Goal: Use online tool/utility: Use online tool/utility

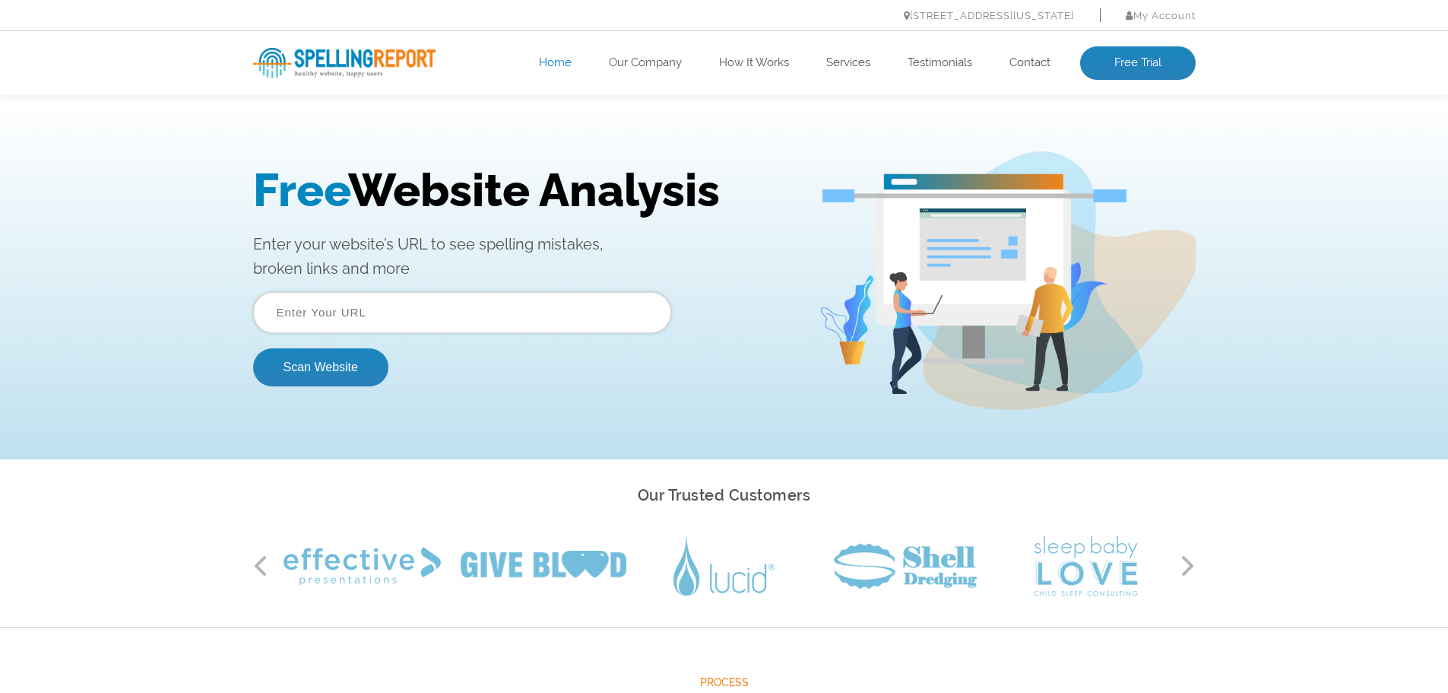
click at [416, 322] on input "text" at bounding box center [462, 312] width 418 height 41
paste input "https://www.quickhealacademy.com/"
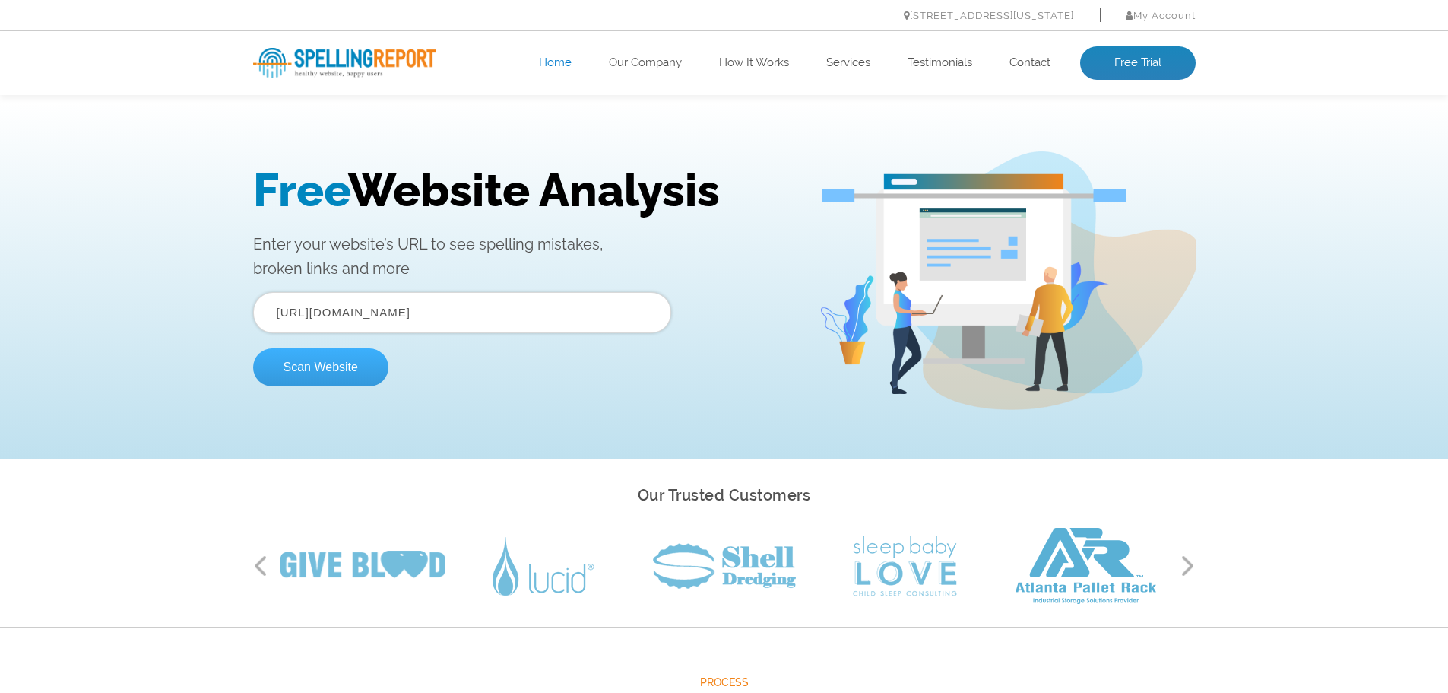
click at [328, 370] on button "Scan Website" at bounding box center [320, 367] width 135 height 38
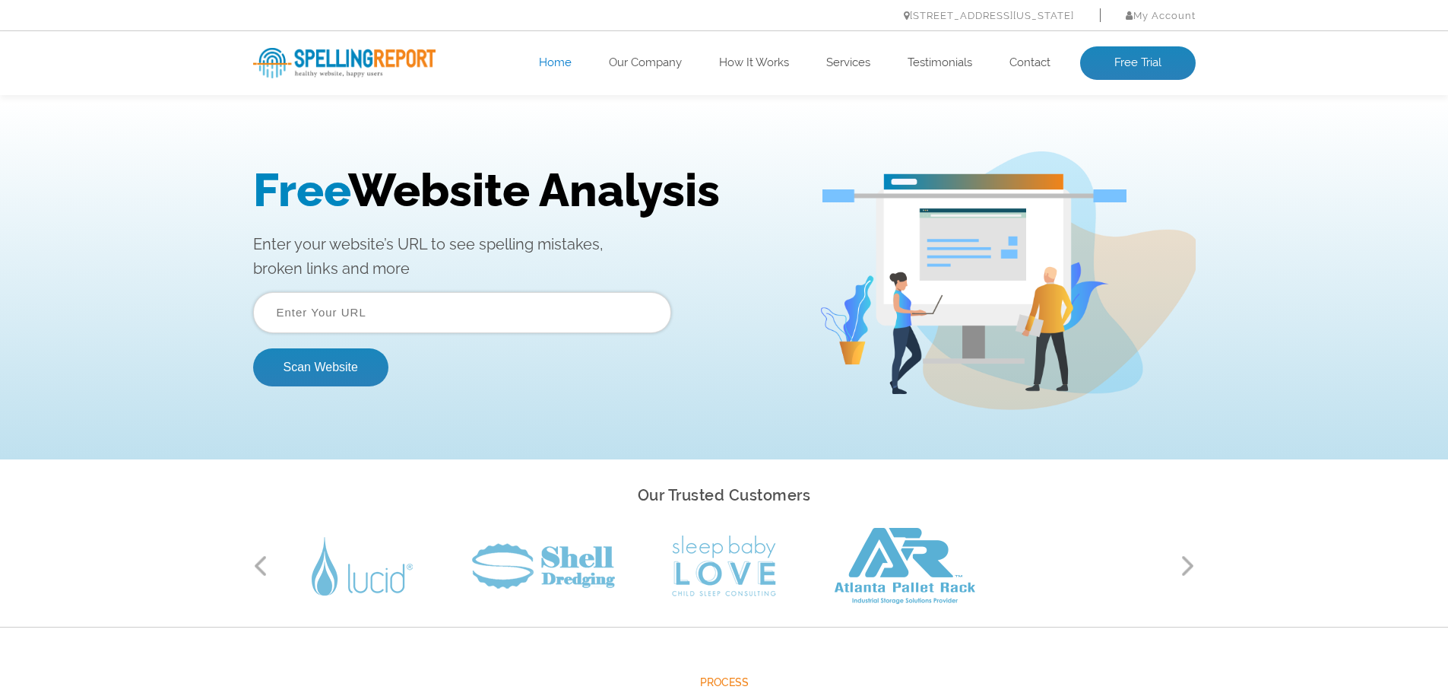
click at [505, 303] on input "text" at bounding box center [462, 312] width 418 height 41
paste input "https://www.quickhealacademy.com/"
click at [345, 360] on button "Scan Website" at bounding box center [320, 367] width 135 height 38
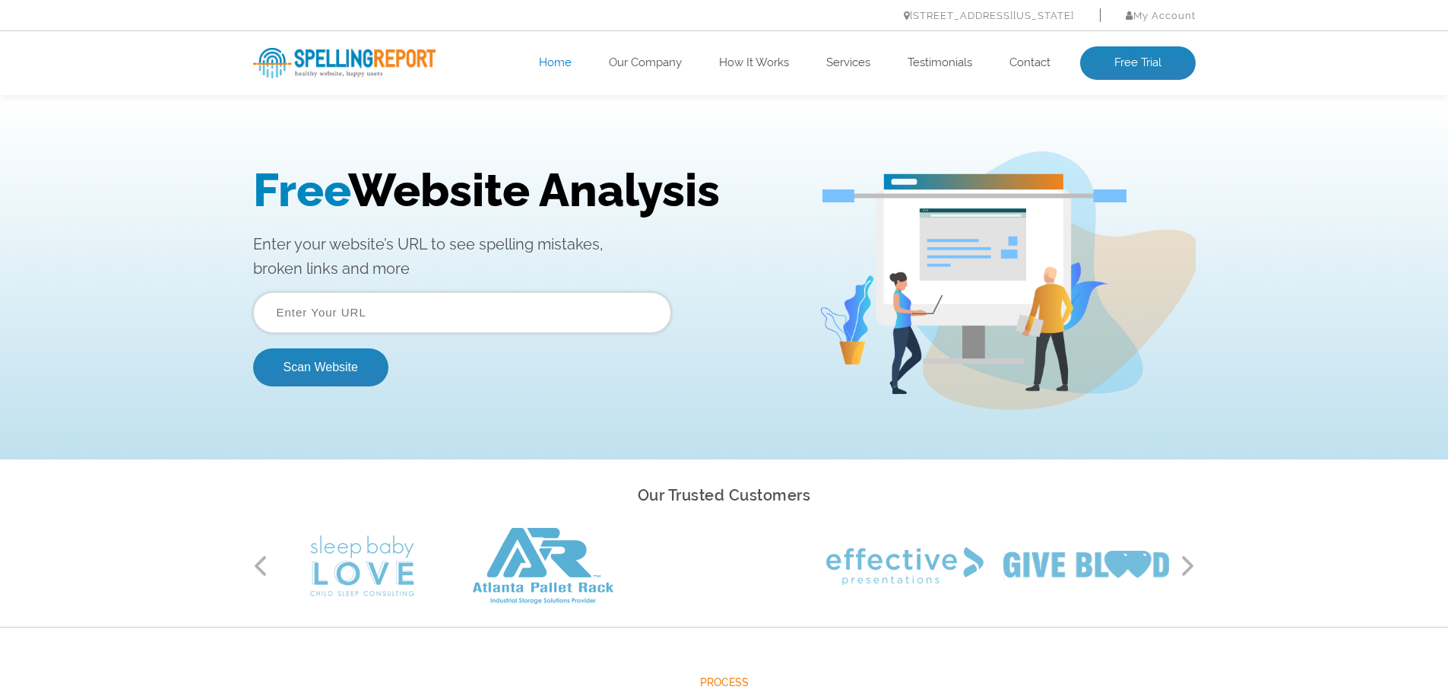
click at [535, 308] on input "text" at bounding box center [462, 312] width 418 height 41
paste input "https://www.quickhealacademy.com/"
drag, startPoint x: 318, startPoint y: 311, endPoint x: 230, endPoint y: 319, distance: 88.5
click at [230, 319] on div "Free Website Analysis Enter your website’s URL to see spelling mistakes, broken…" at bounding box center [724, 280] width 1448 height 357
click at [253, 348] on button "Scan Website" at bounding box center [320, 367] width 135 height 38
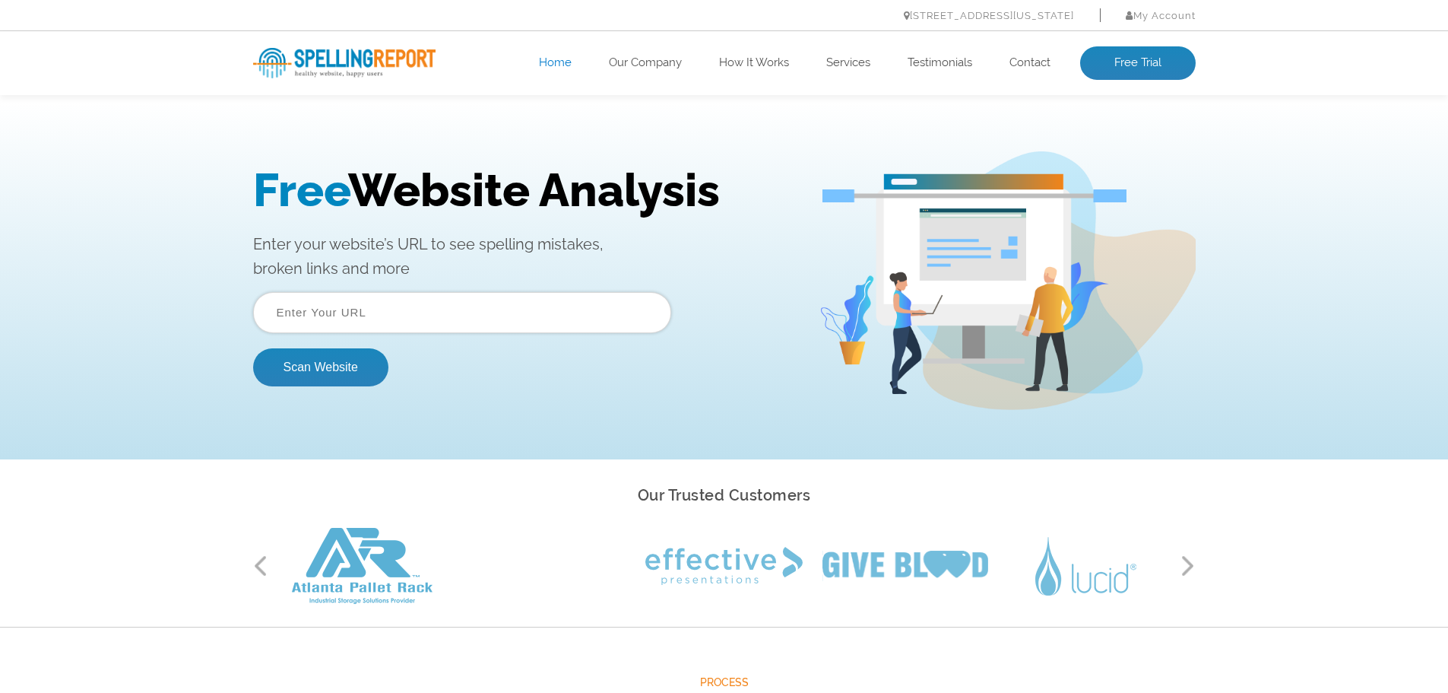
click at [573, 301] on input "text" at bounding box center [462, 312] width 418 height 41
paste input "[URL][DOMAIN_NAME]"
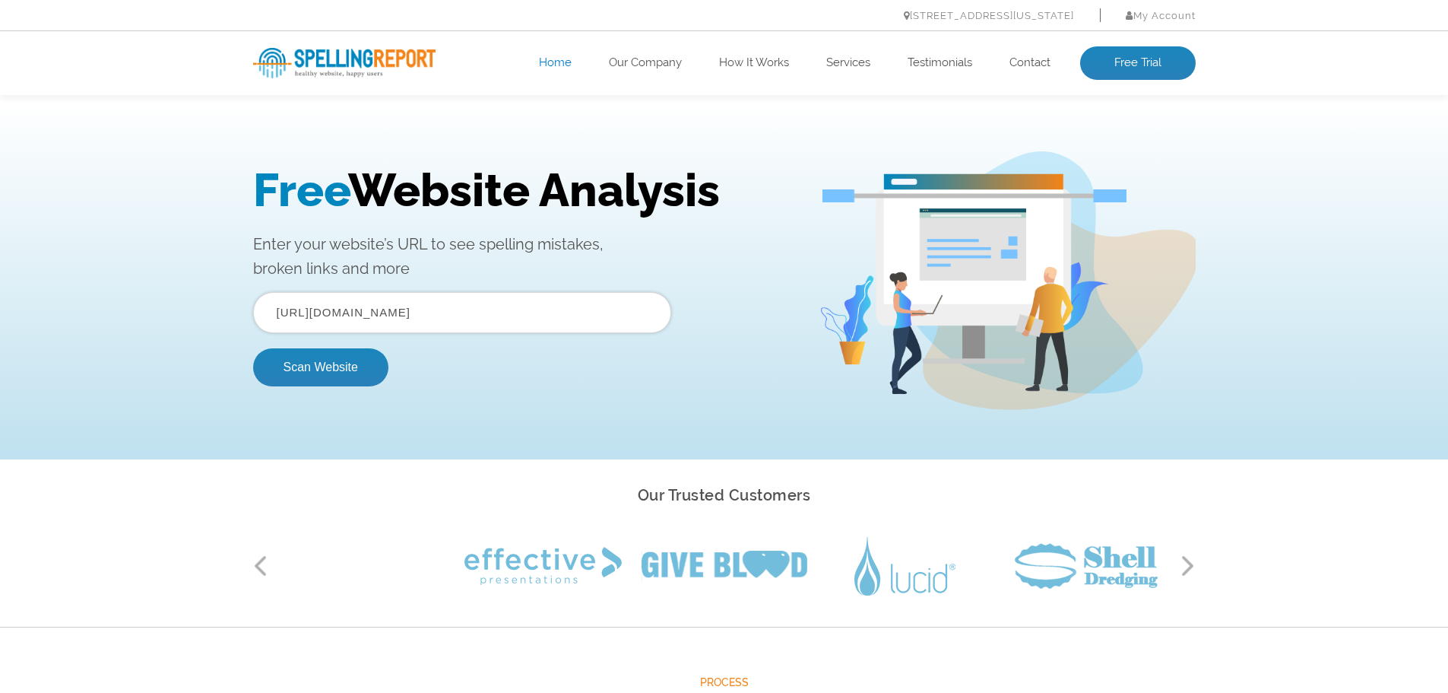
click at [253, 348] on button "Scan Website" at bounding box center [320, 367] width 135 height 38
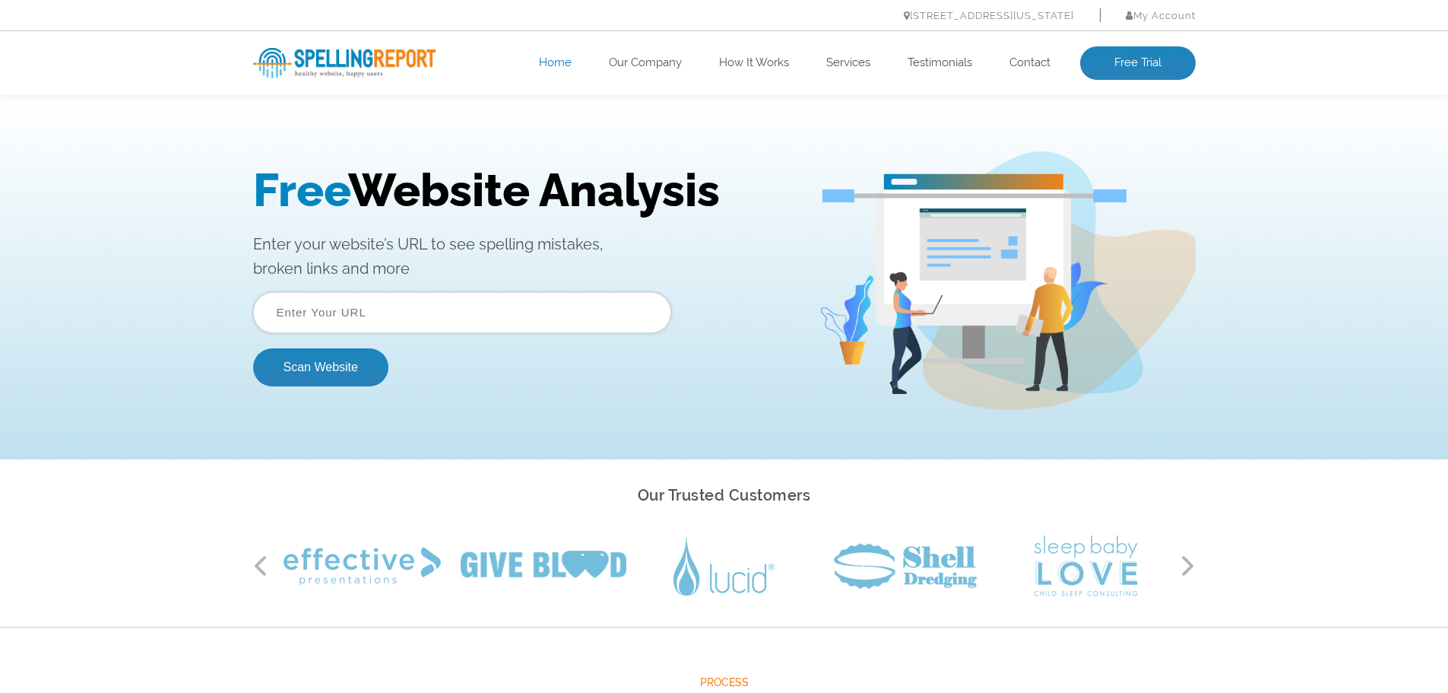
click at [413, 306] on input "text" at bounding box center [462, 312] width 418 height 41
paste input "[URL][DOMAIN_NAME]"
drag, startPoint x: 315, startPoint y: 311, endPoint x: 118, endPoint y: 306, distance: 197.0
click at [118, 306] on div "Free Website Analysis Enter your website’s URL to see spelling mistakes, broken…" at bounding box center [724, 280] width 1448 height 357
click at [253, 348] on button "Scan Website" at bounding box center [320, 367] width 135 height 38
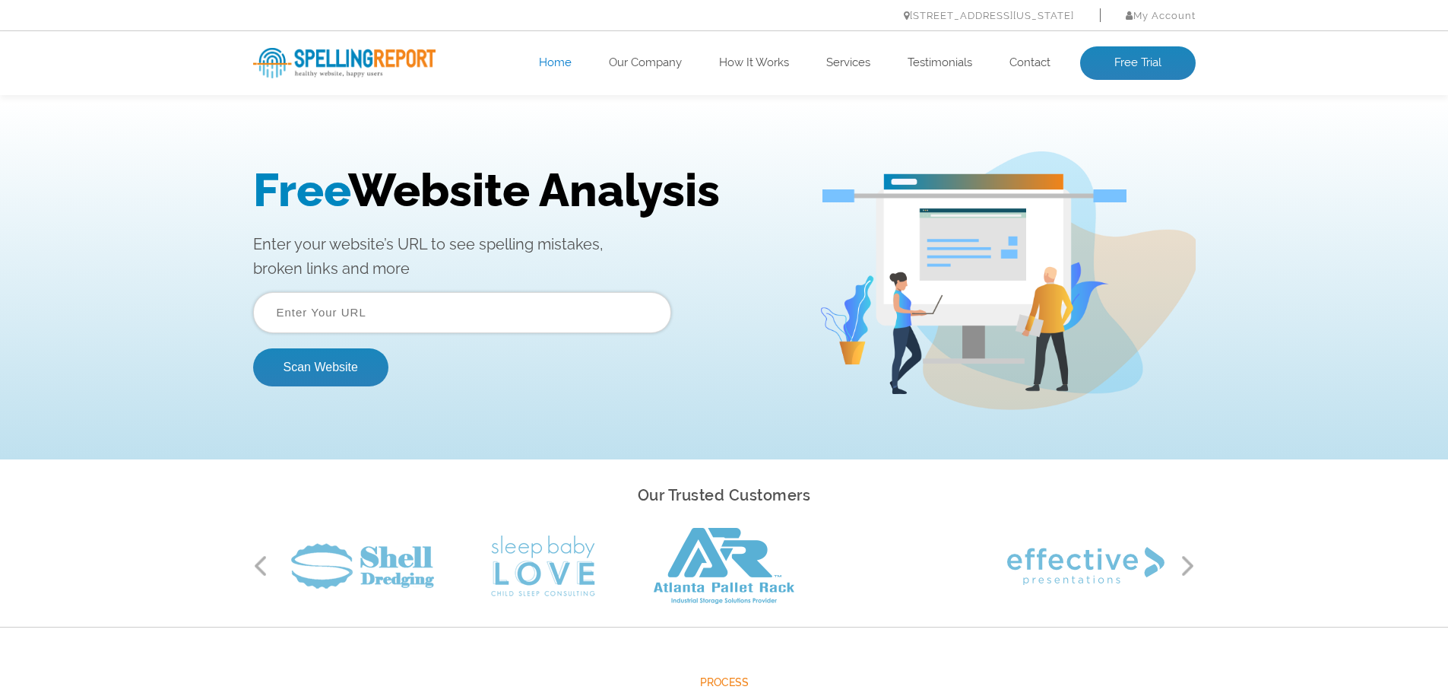
click at [338, 292] on input "text" at bounding box center [462, 312] width 418 height 41
type input "https://www.seqrite.com/"
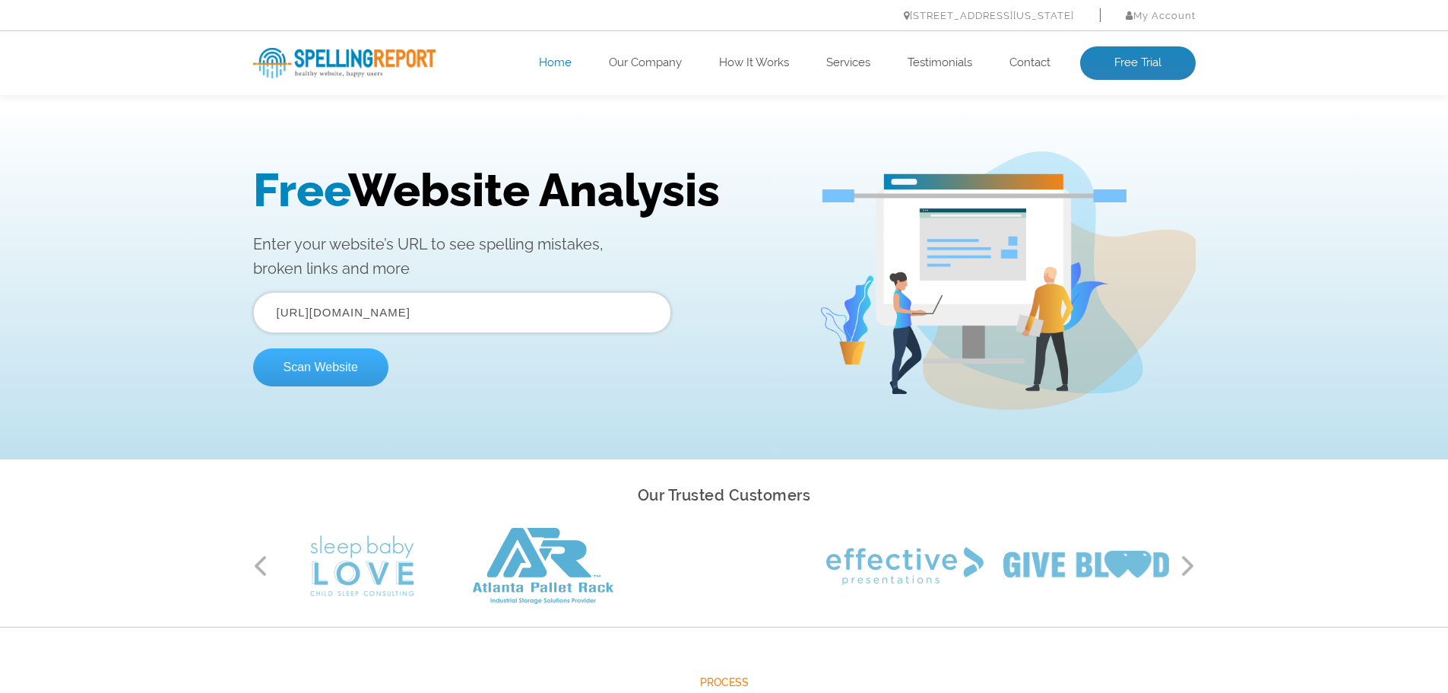
click at [332, 356] on button "Scan Website" at bounding box center [320, 367] width 135 height 38
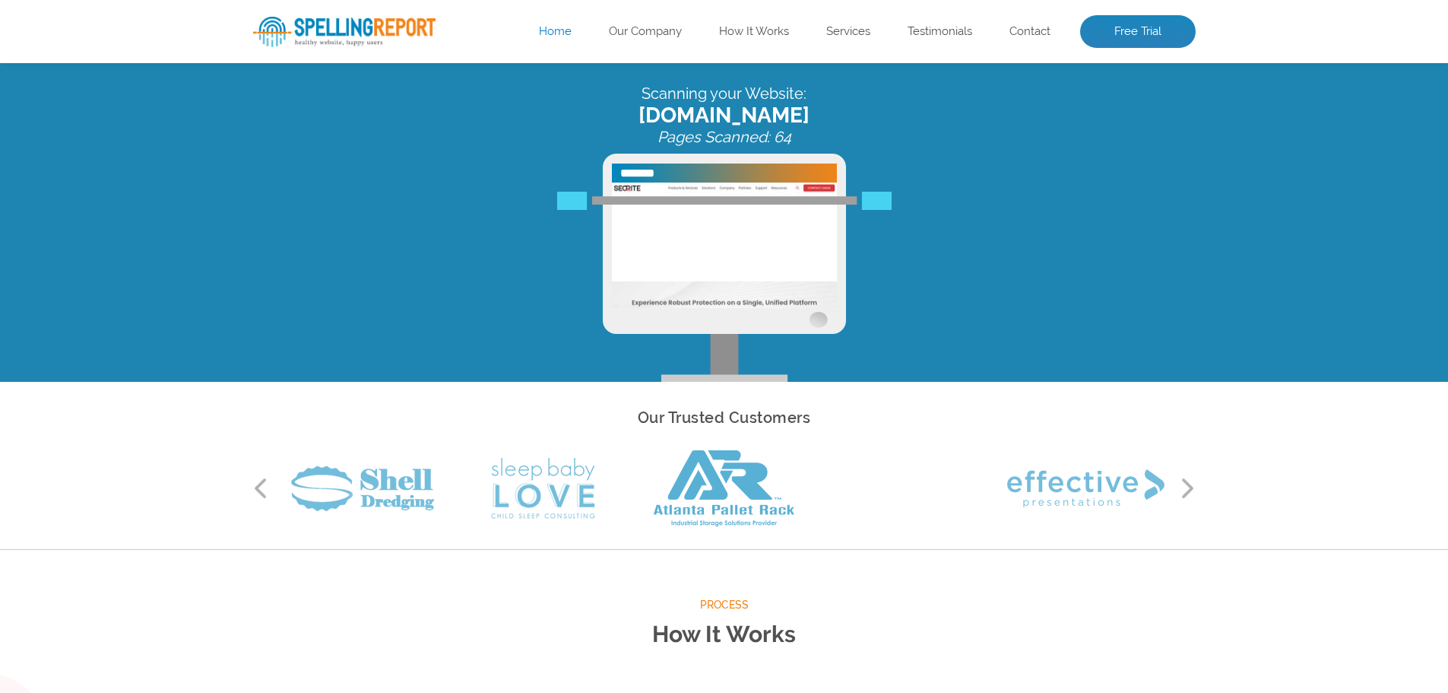
scroll to position [152, 0]
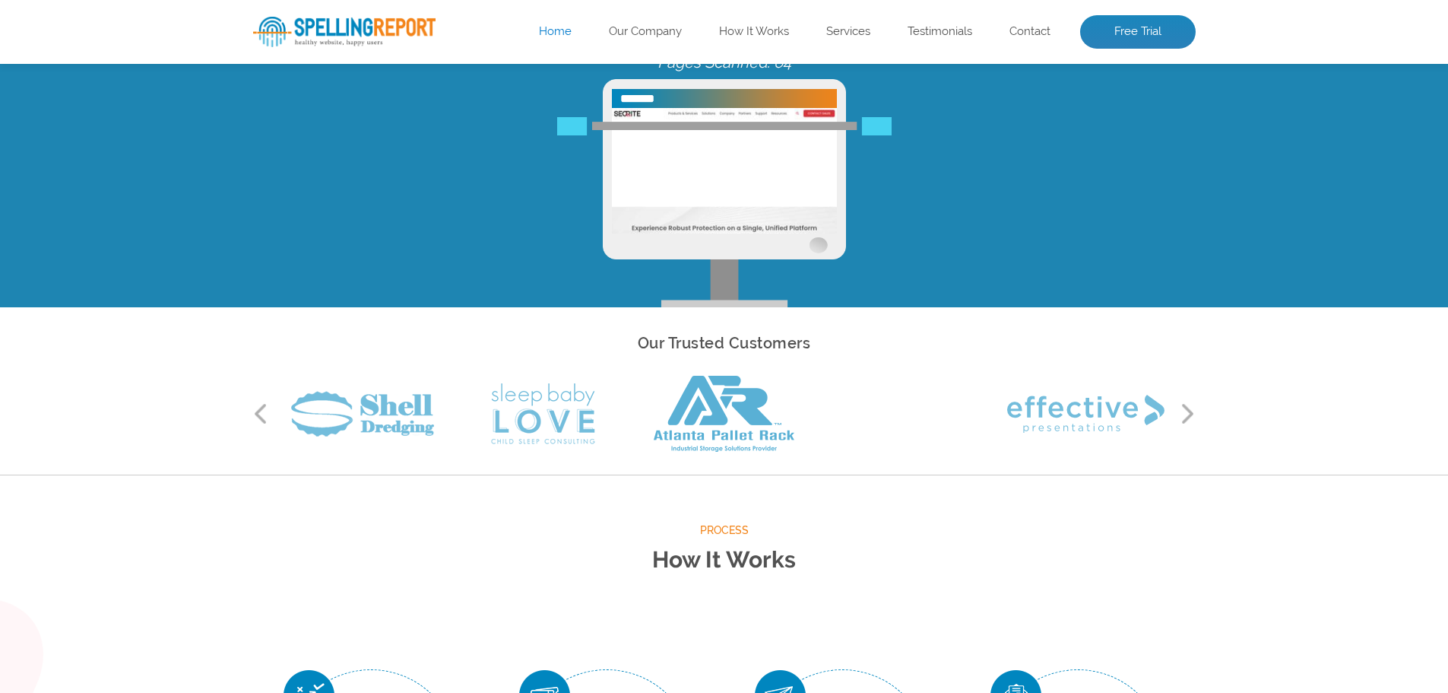
click at [1192, 414] on button "Next" at bounding box center [1188, 413] width 15 height 23
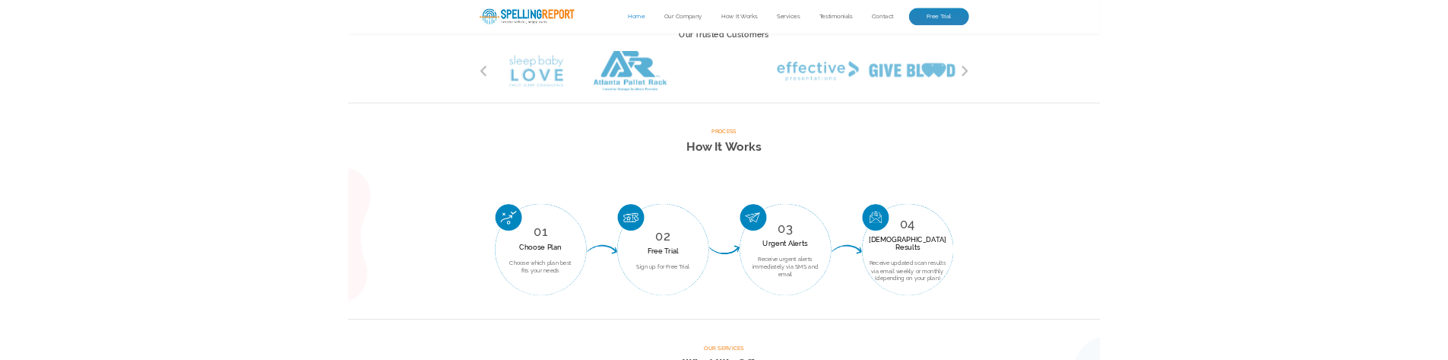
scroll to position [608, 0]
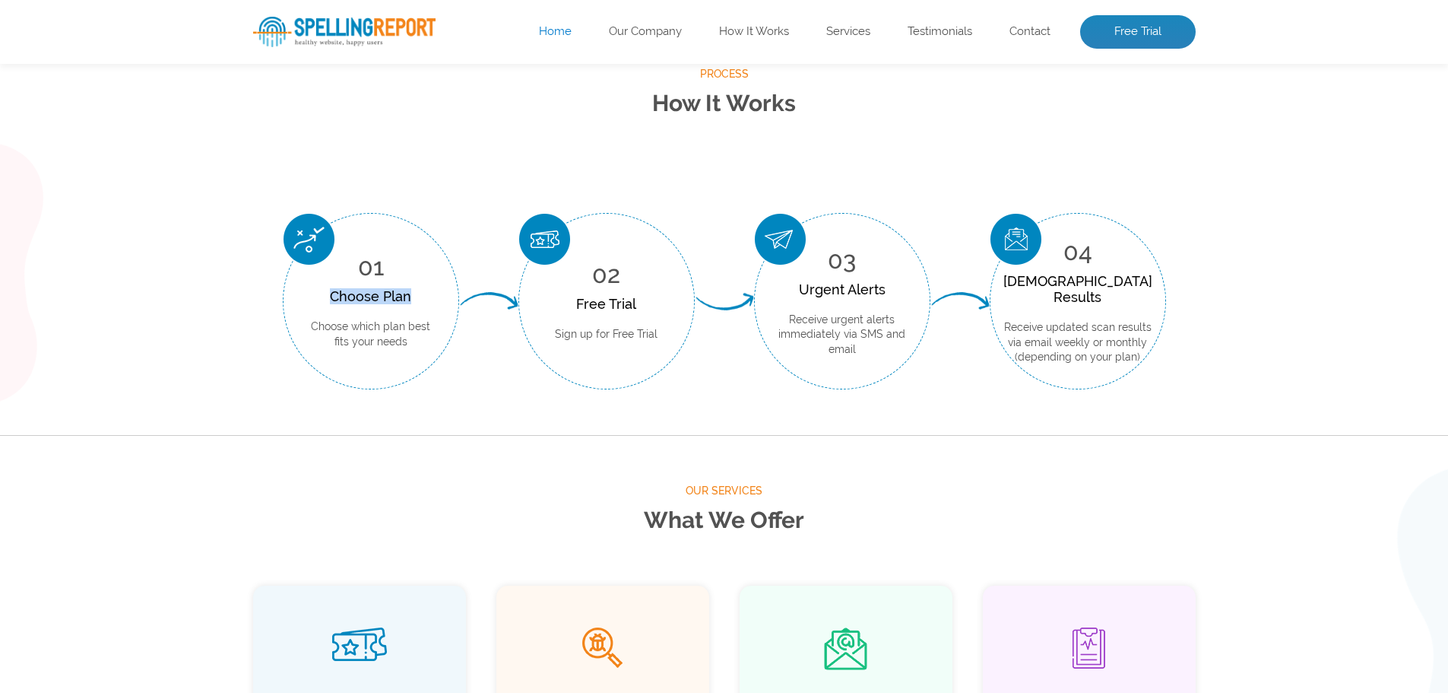
drag, startPoint x: 308, startPoint y: 294, endPoint x: 441, endPoint y: 292, distance: 133.1
click at [441, 292] on div "01 Choose Plan Choose which plan best fits your needs" at bounding box center [371, 301] width 176 height 176
click at [369, 259] on span "01" at bounding box center [371, 266] width 26 height 28
drag, startPoint x: 357, startPoint y: 260, endPoint x: 461, endPoint y: 373, distance: 153.9
click at [461, 373] on li "01 Choose Plan Choose which plan best fits your needs" at bounding box center [371, 301] width 236 height 176
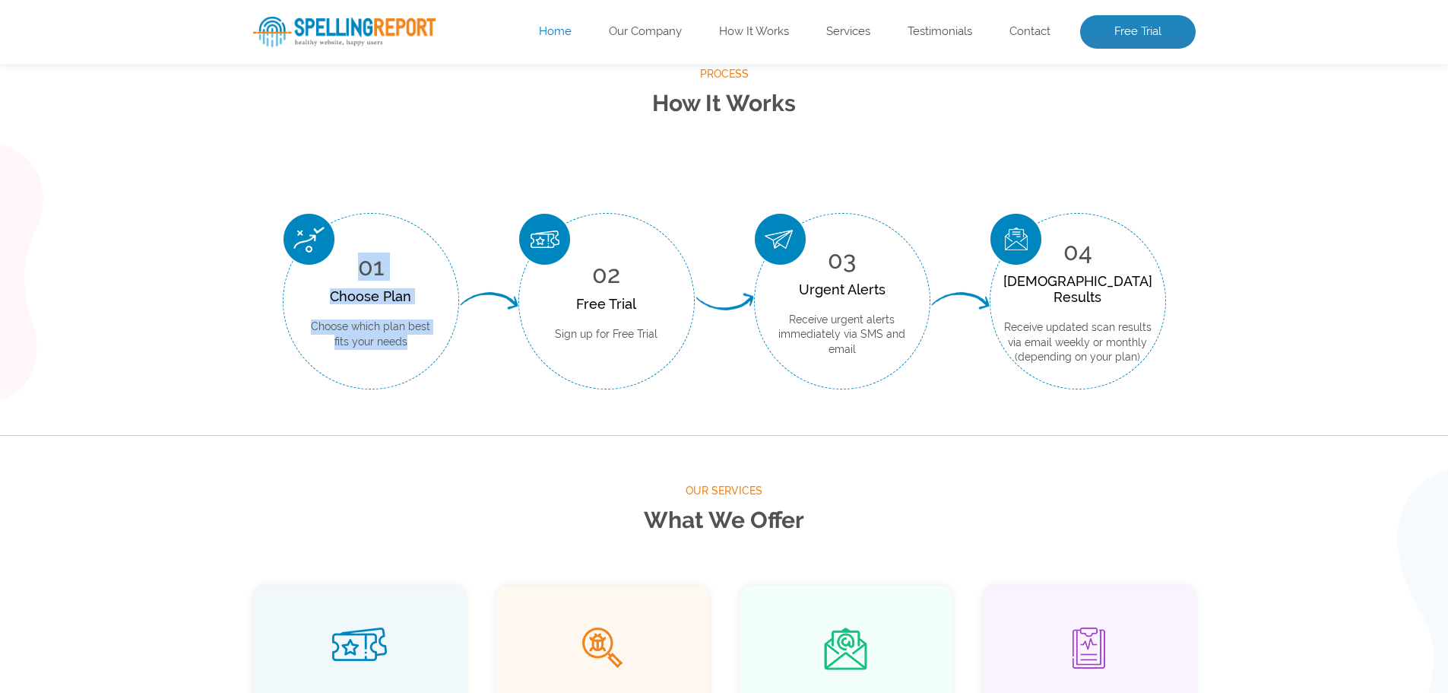
click at [413, 298] on div "Choose Plan" at bounding box center [370, 296] width 129 height 16
click at [361, 274] on span "01" at bounding box center [371, 266] width 26 height 28
click at [373, 300] on div "Choose Plan" at bounding box center [370, 296] width 129 height 16
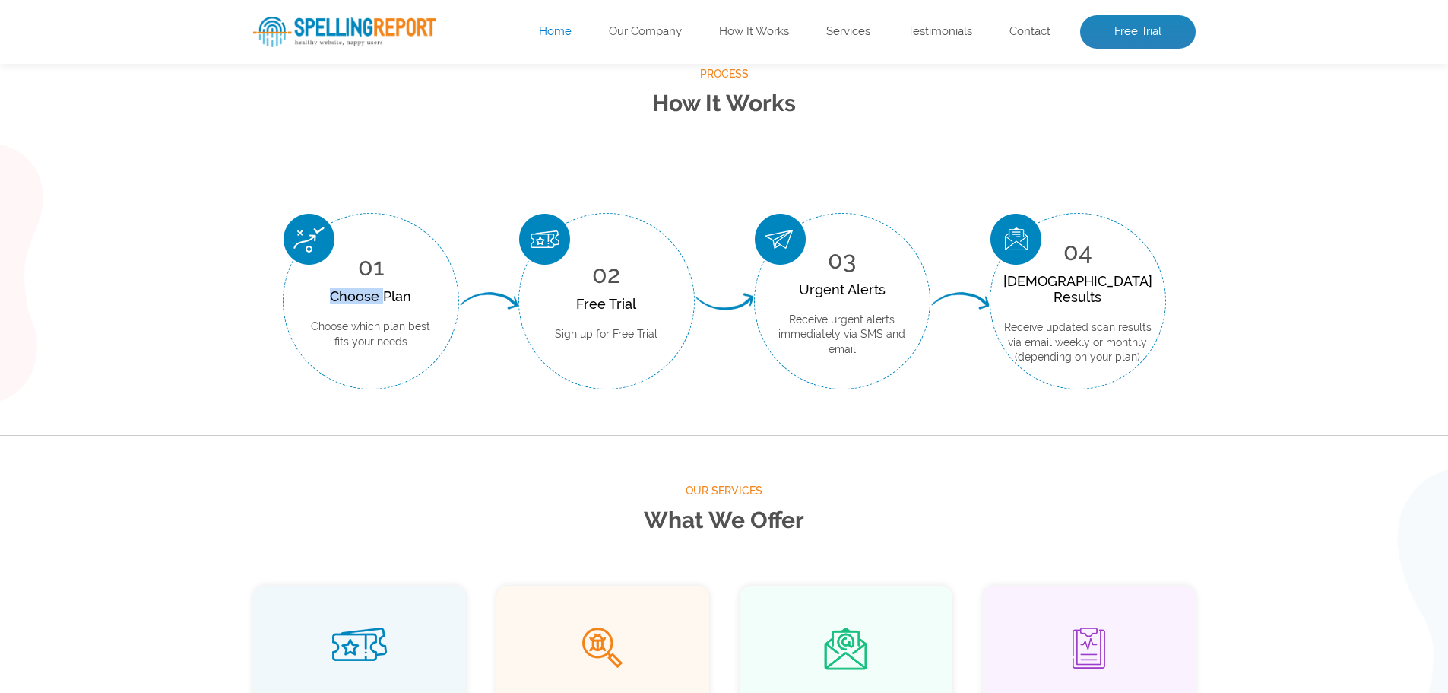
click at [373, 300] on div "Choose Plan" at bounding box center [370, 296] width 129 height 16
click at [350, 325] on p "Choose which plan best fits your needs" at bounding box center [370, 334] width 129 height 30
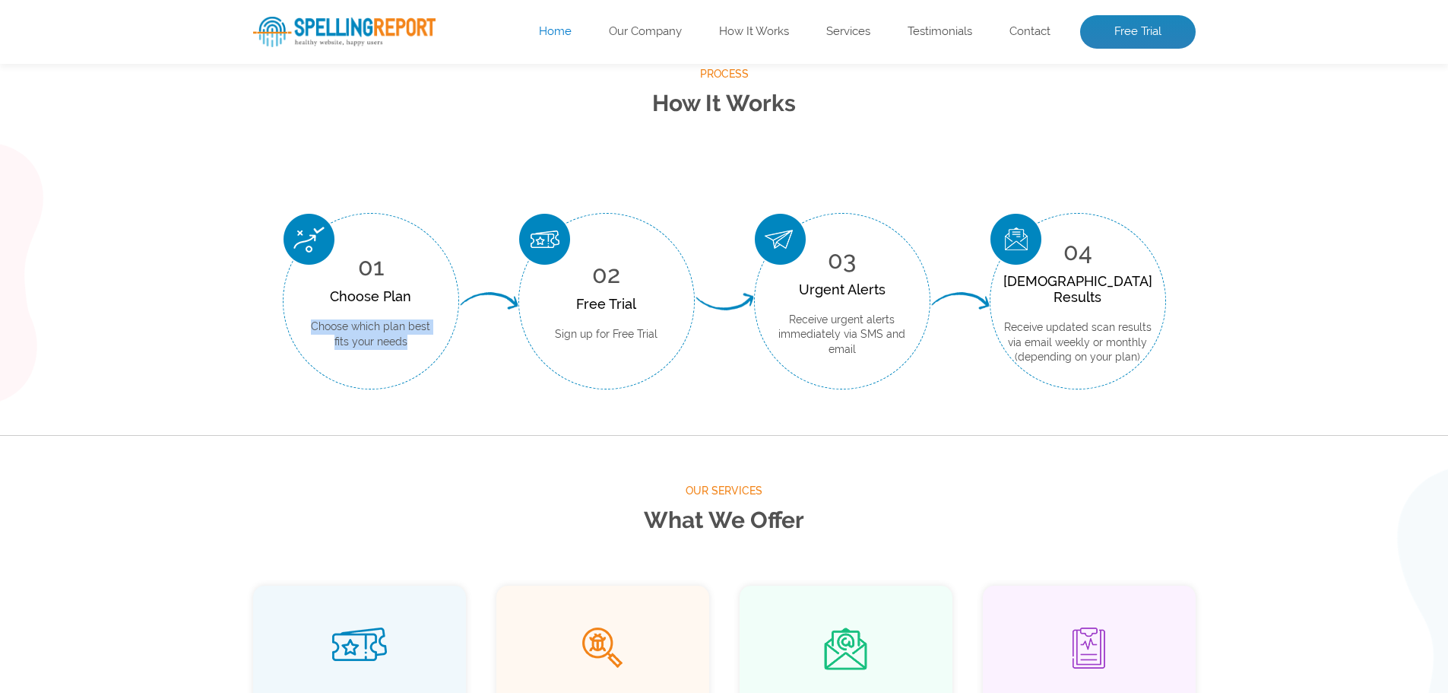
click at [350, 325] on p "Choose which plan best fits your needs" at bounding box center [370, 334] width 129 height 30
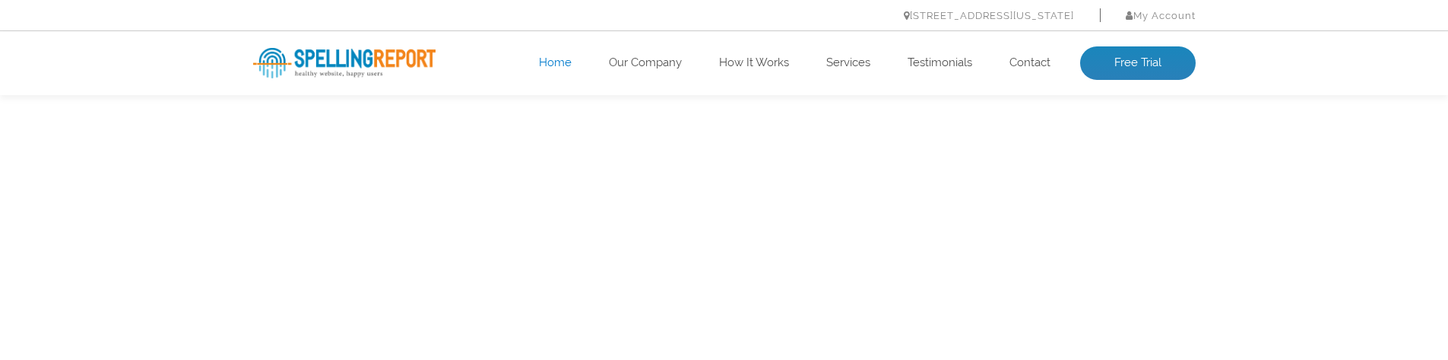
scroll to position [608, 0]
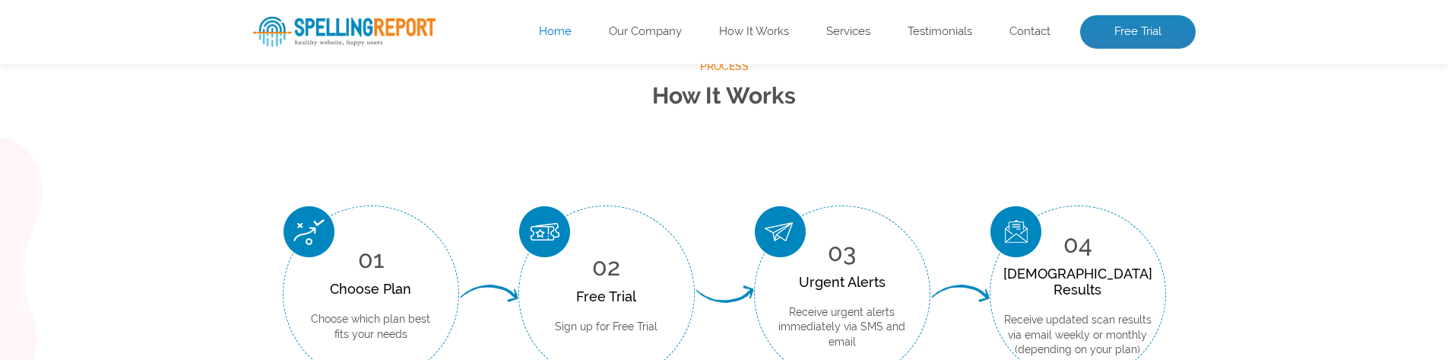
scroll to position [844, 0]
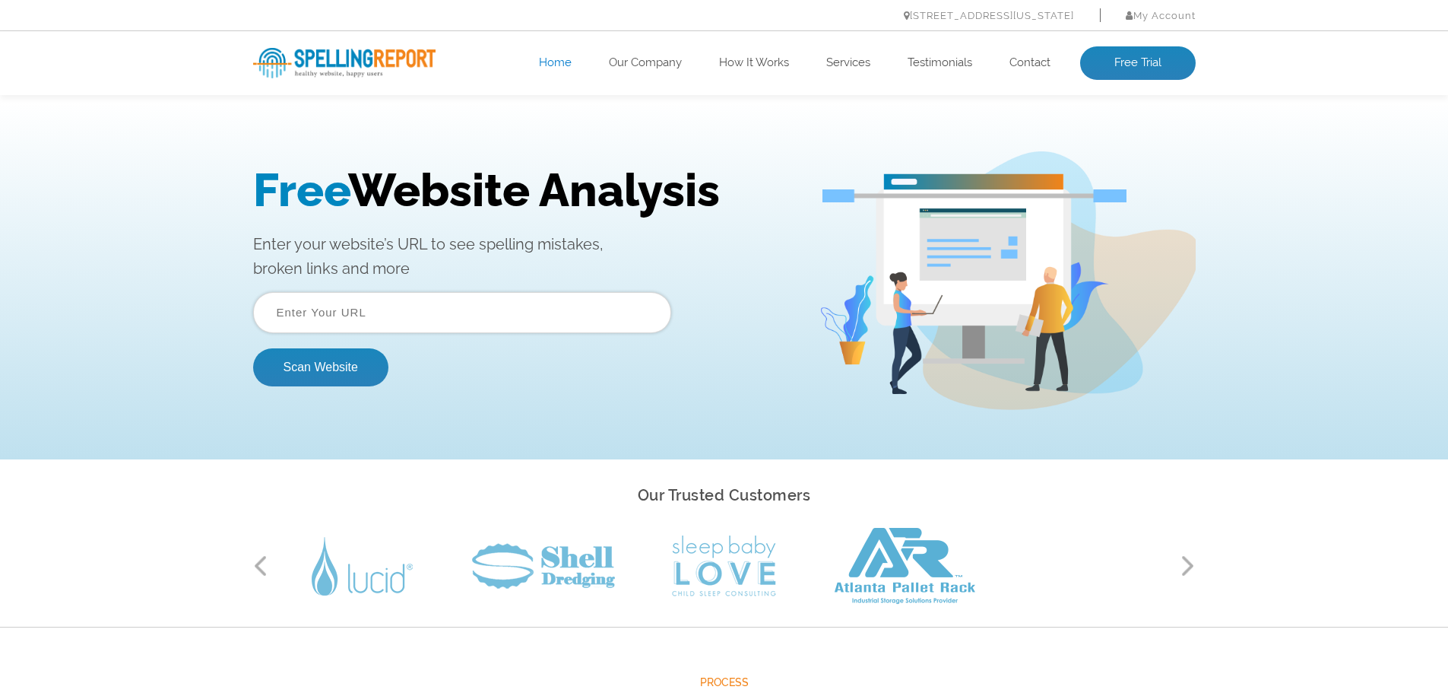
click at [506, 316] on input "text" at bounding box center [462, 312] width 418 height 41
type input "[URL][DOMAIN_NAME]"
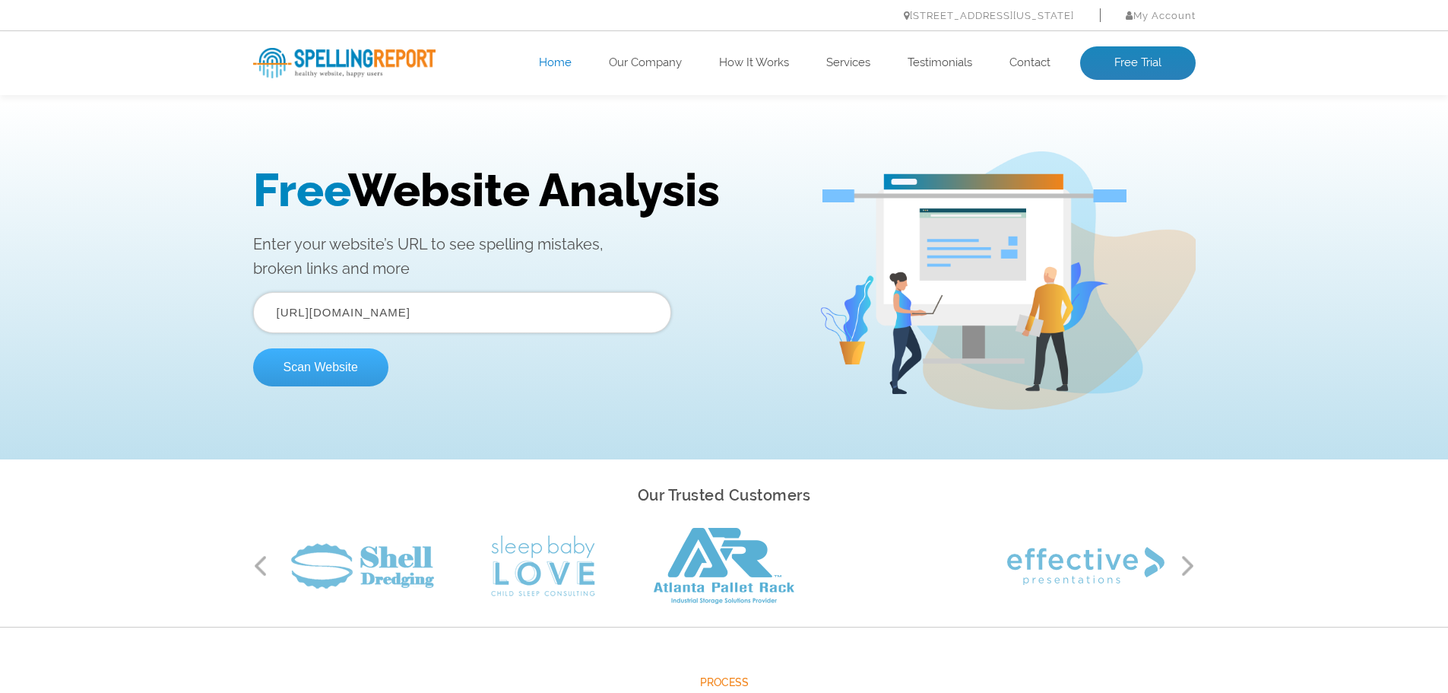
click at [358, 359] on button "Scan Website" at bounding box center [320, 367] width 135 height 38
